Goal: Information Seeking & Learning: Learn about a topic

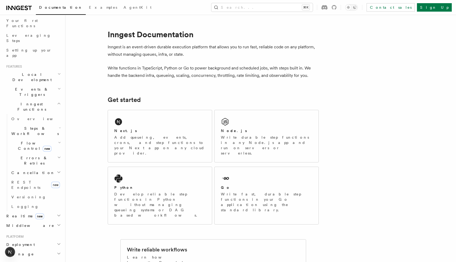
scroll to position [69, 0]
click at [59, 88] on icon "button" at bounding box center [59, 90] width 3 height 4
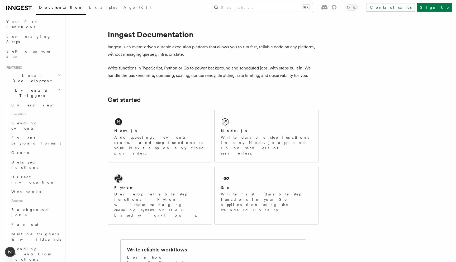
click at [59, 89] on icon "button" at bounding box center [59, 89] width 2 height 1
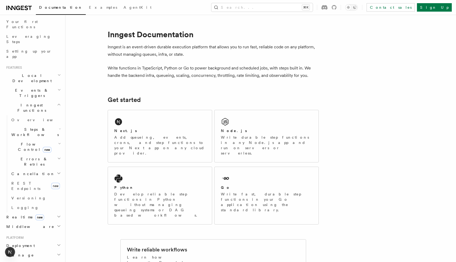
click at [59, 102] on icon "button" at bounding box center [59, 104] width 4 height 4
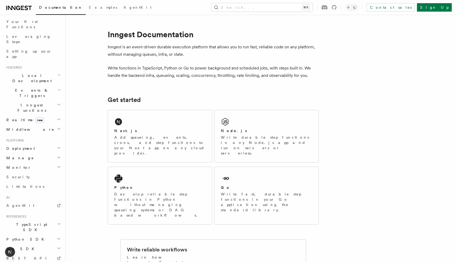
click at [58, 73] on icon "button" at bounding box center [59, 75] width 3 height 4
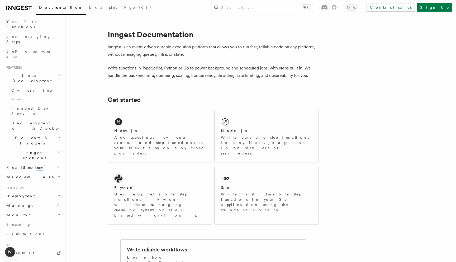
click at [58, 73] on icon "button" at bounding box center [59, 75] width 3 height 4
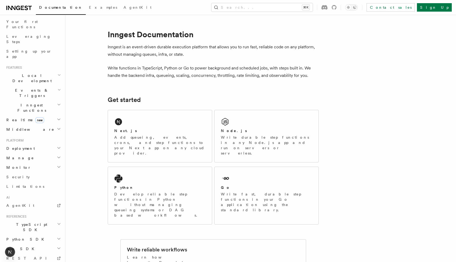
click at [58, 165] on icon "button" at bounding box center [59, 167] width 4 height 4
click at [39, 172] on link "Insights new" at bounding box center [35, 177] width 53 height 11
